Goal: Transaction & Acquisition: Purchase product/service

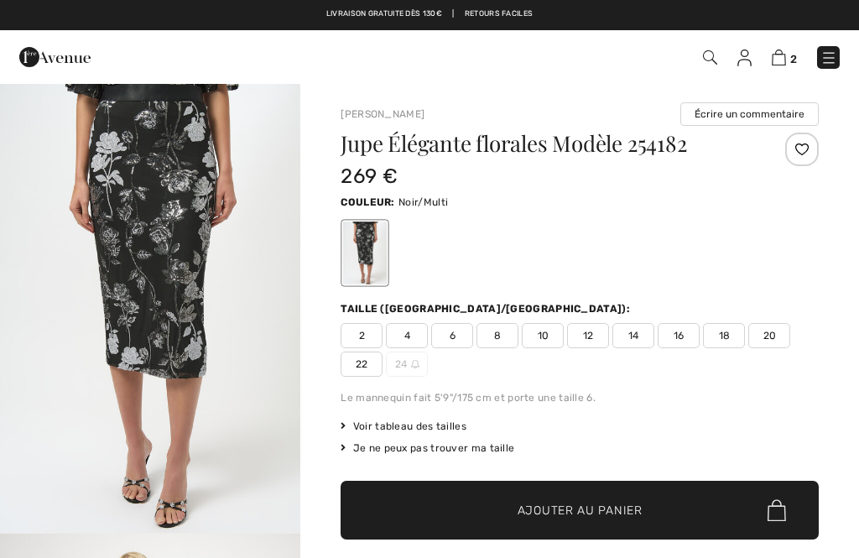
checkbox input "true"
click at [774, 331] on span "20" at bounding box center [769, 335] width 42 height 25
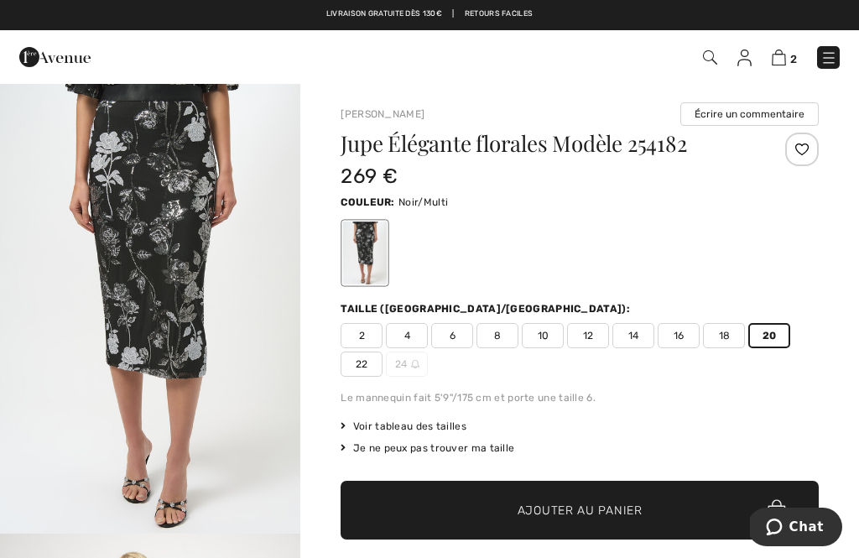
click at [574, 505] on span "Ajouter au panier" at bounding box center [580, 511] width 125 height 18
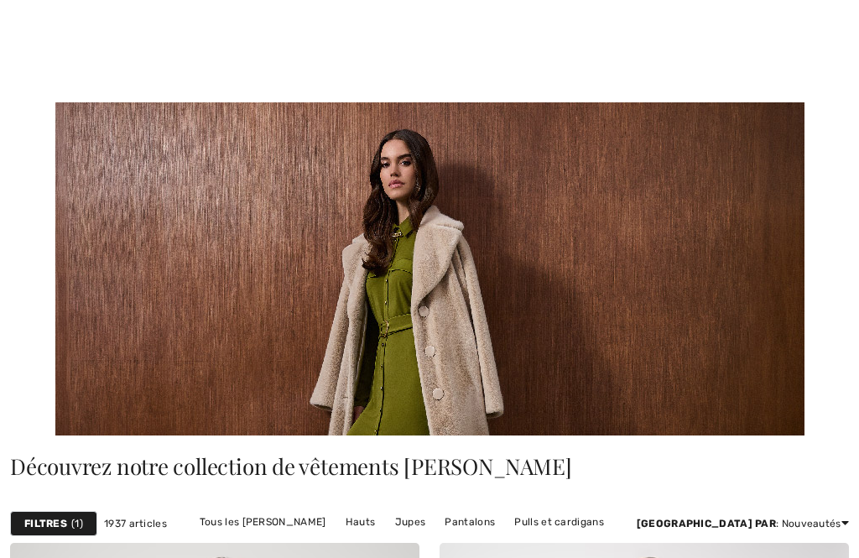
checkbox input "true"
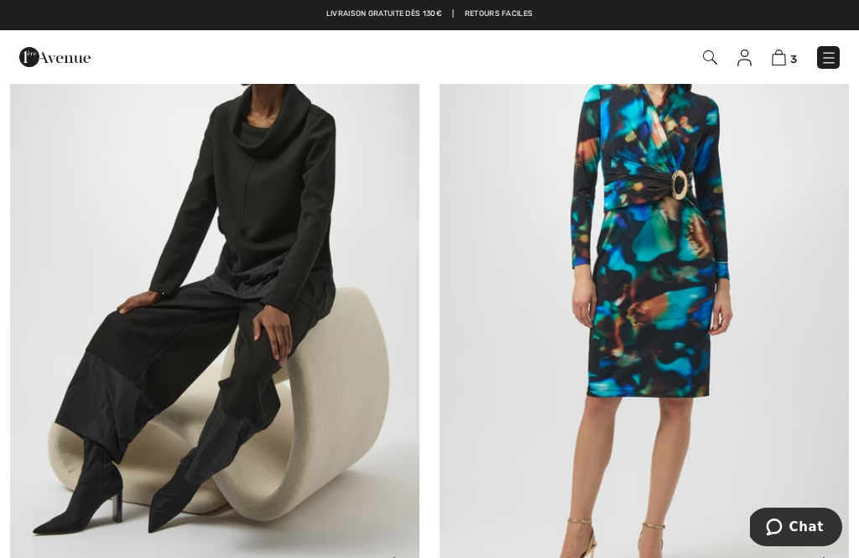
scroll to position [7110, 0]
